Goal: Task Accomplishment & Management: Manage account settings

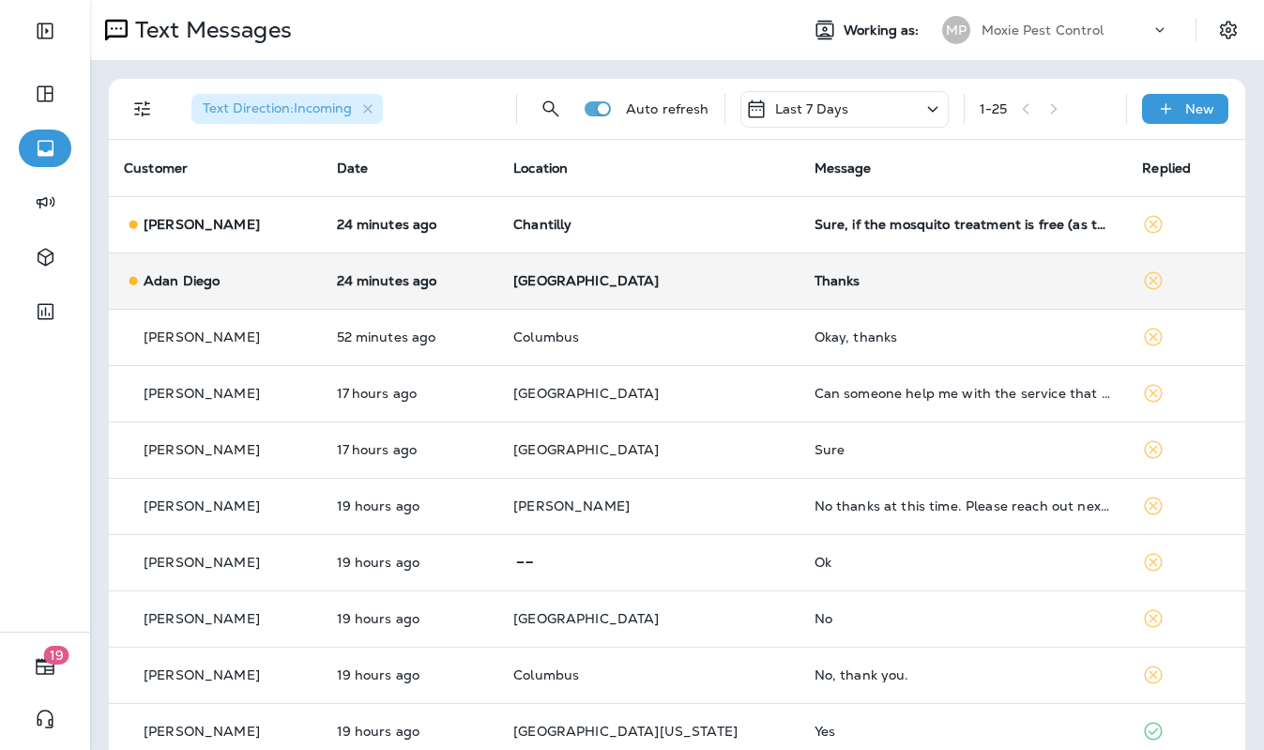
click at [742, 268] on td "[GEOGRAPHIC_DATA]" at bounding box center [648, 280] width 300 height 56
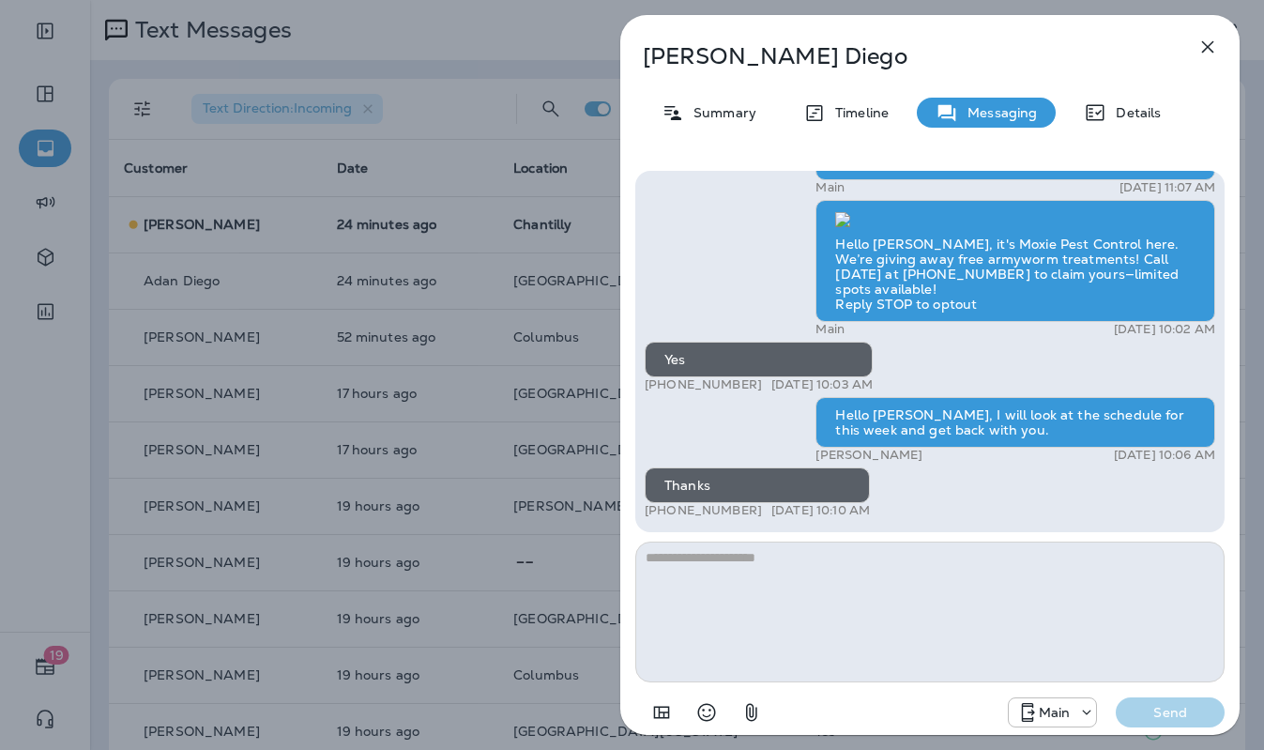
click at [530, 243] on div "Adan Diego Summary Timeline Messaging Details Hi, Adan , this is Cameron with M…" at bounding box center [632, 375] width 1264 height 750
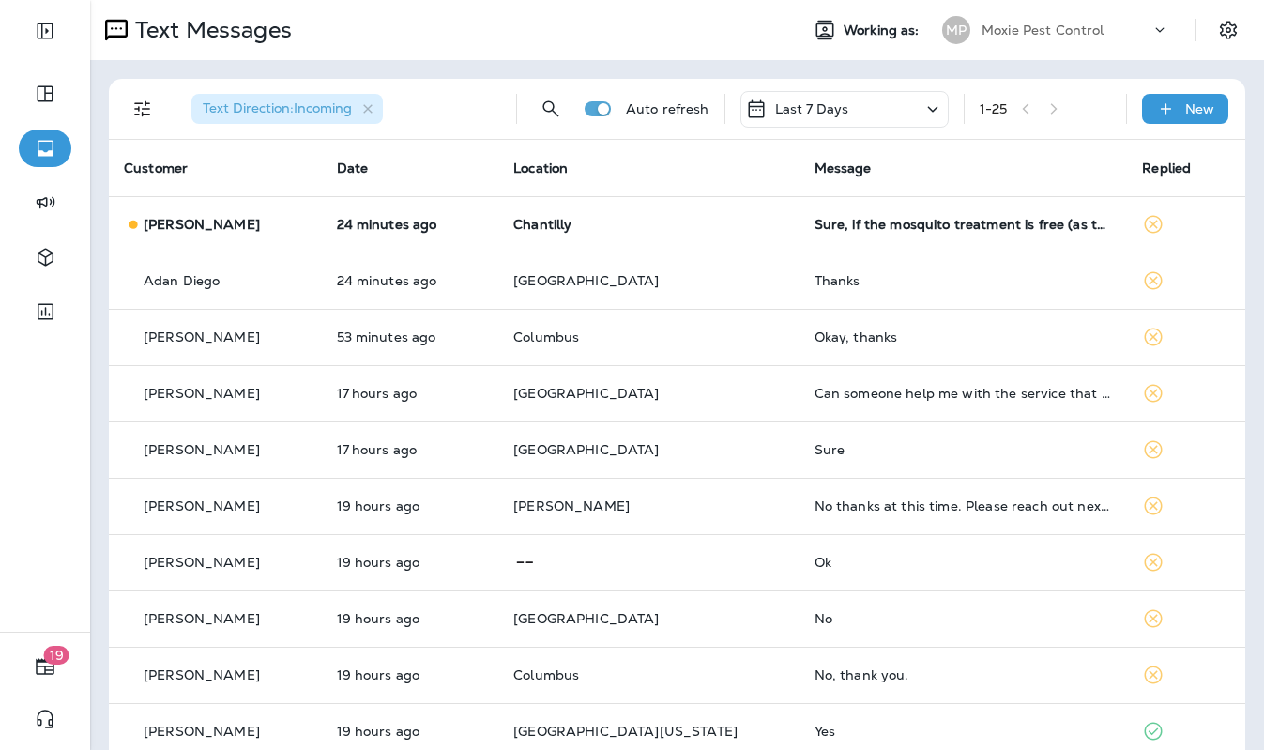
click at [499, 238] on td "24 minutes ago" at bounding box center [410, 224] width 177 height 56
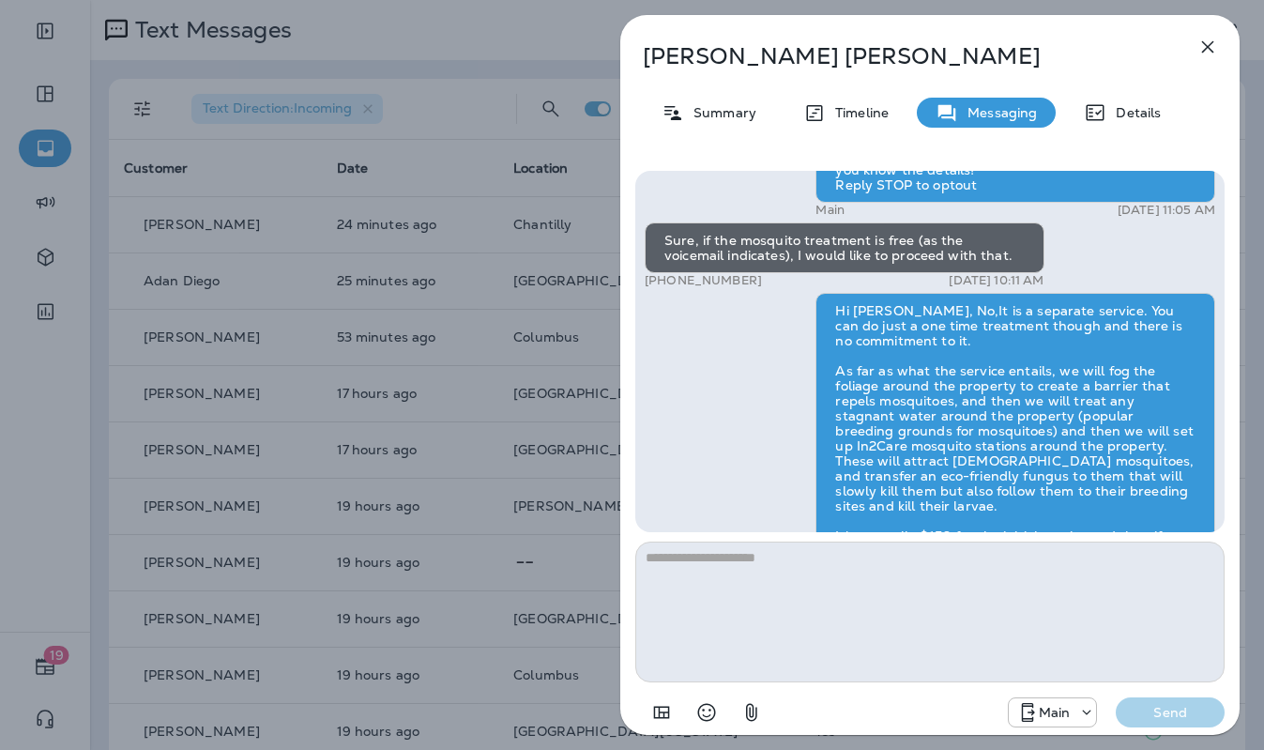
scroll to position [-169, 0]
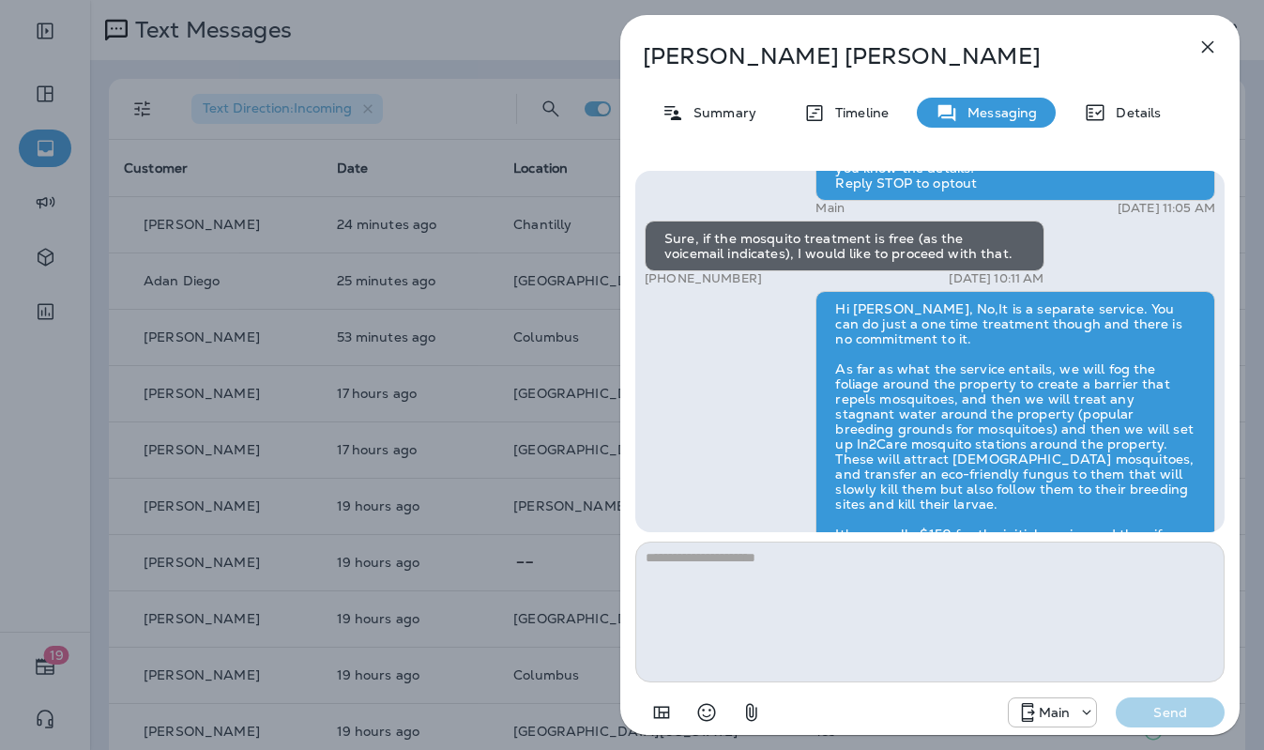
click at [554, 269] on div "Michele Pennington Summary Timeline Messaging Details Hi Michele , this is Stev…" at bounding box center [632, 375] width 1264 height 750
